Goal: Information Seeking & Learning: Learn about a topic

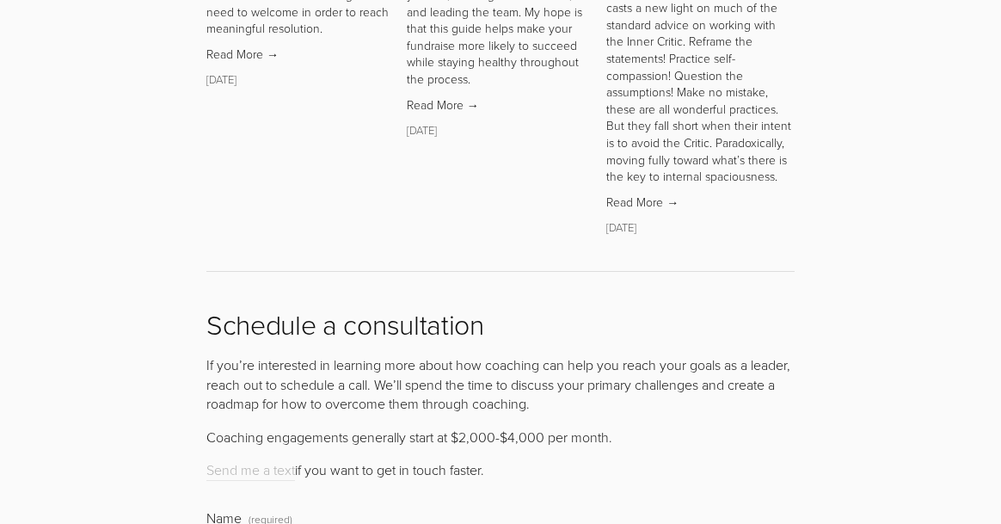
scroll to position [6176, 0]
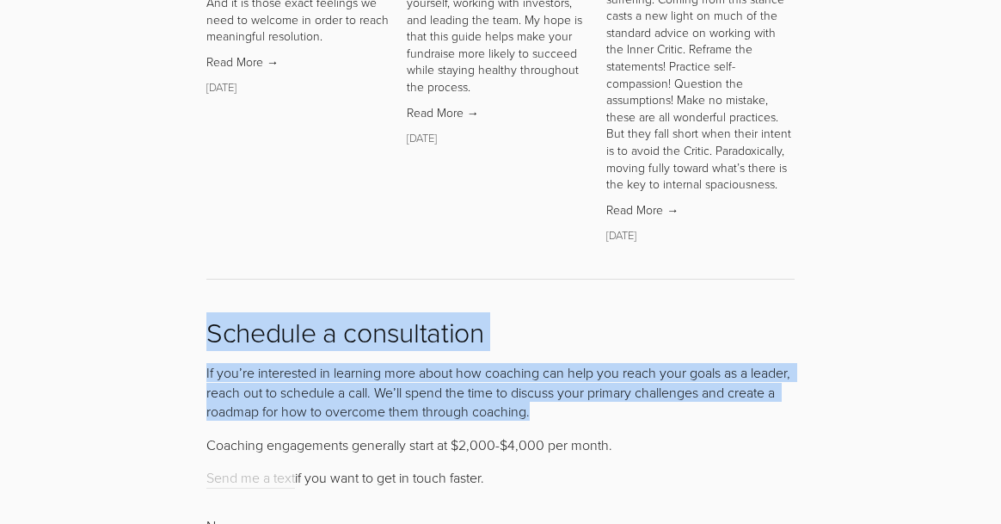
drag, startPoint x: 585, startPoint y: 314, endPoint x: 206, endPoint y: 233, distance: 387.7
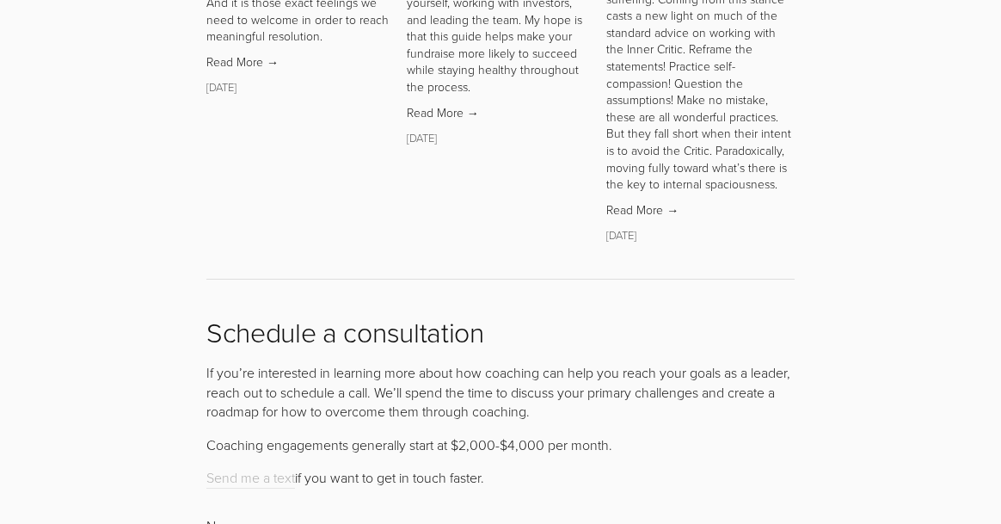
click at [255, 363] on p "If you’re interested in learning more about how coaching can help you reach you…" at bounding box center [500, 392] width 588 height 58
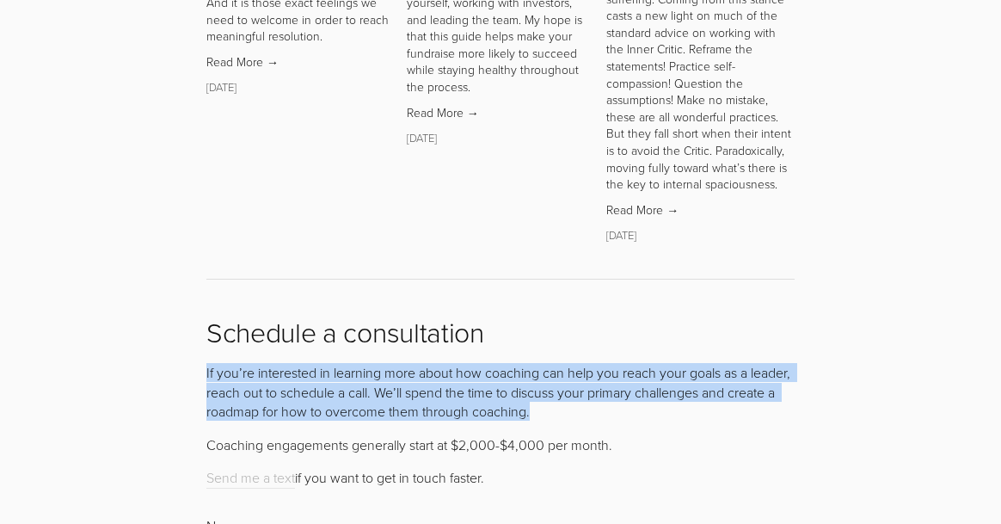
drag, startPoint x: 586, startPoint y: 312, endPoint x: 195, endPoint y: 276, distance: 392.9
click at [195, 348] on div "If you’re interested in learning more about how coaching can help you reach you…" at bounding box center [500, 424] width 617 height 153
copy p "If you’re interested in learning more about how coaching can help you reach you…"
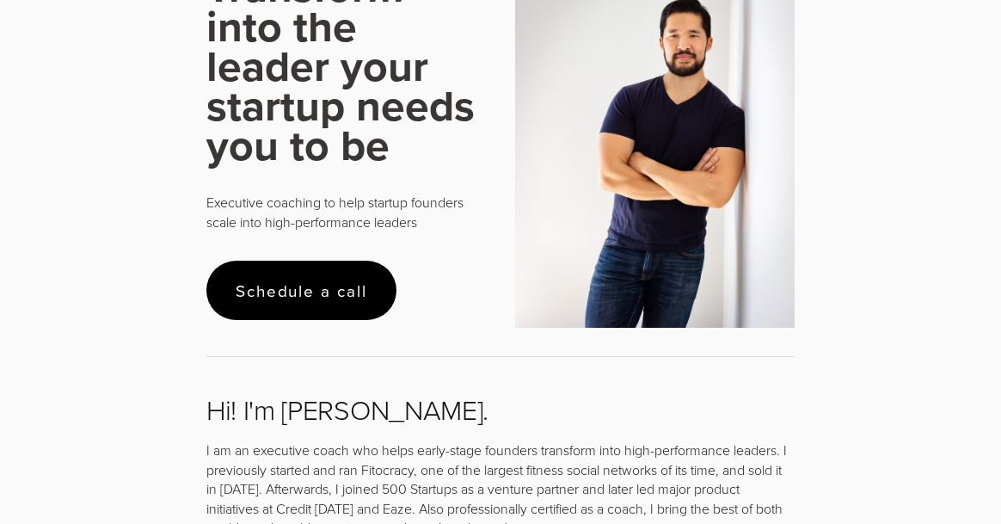
scroll to position [0, 0]
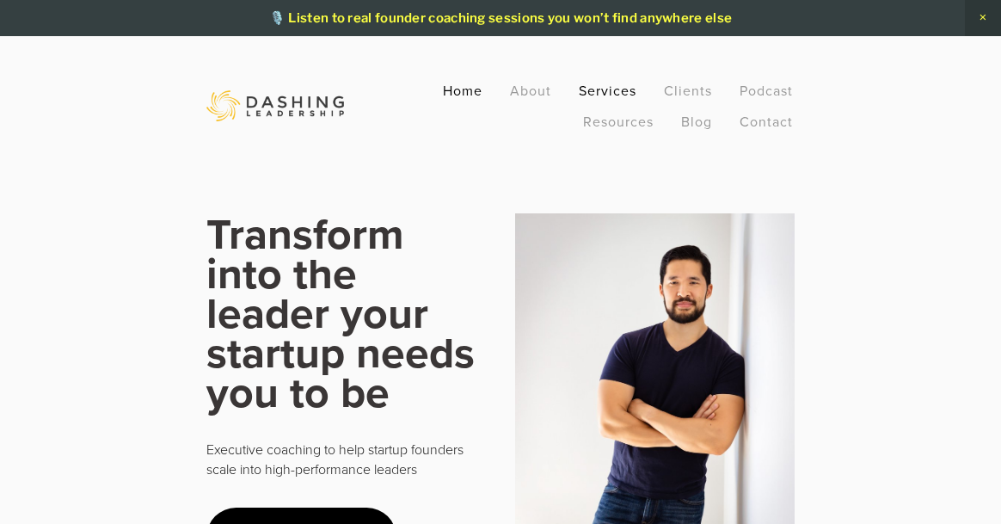
click at [602, 85] on link "Services" at bounding box center [608, 90] width 58 height 31
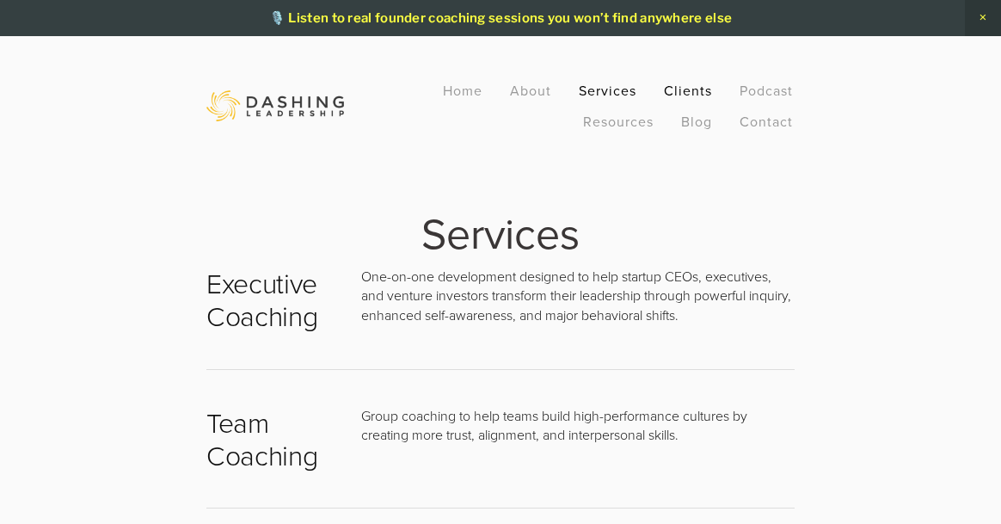
click at [687, 95] on link "Clients" at bounding box center [688, 90] width 48 height 31
